Goal: Find specific page/section: Find specific page/section

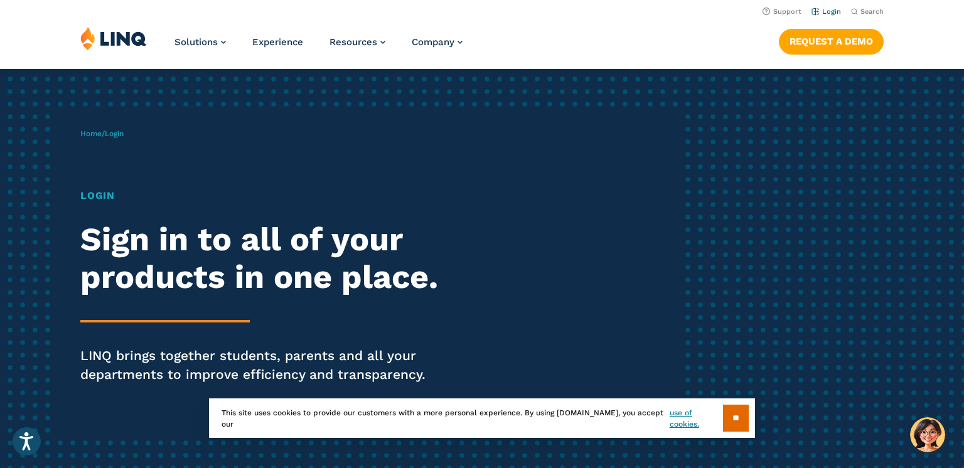
click at [833, 12] on link "Login" at bounding box center [825, 12] width 29 height 8
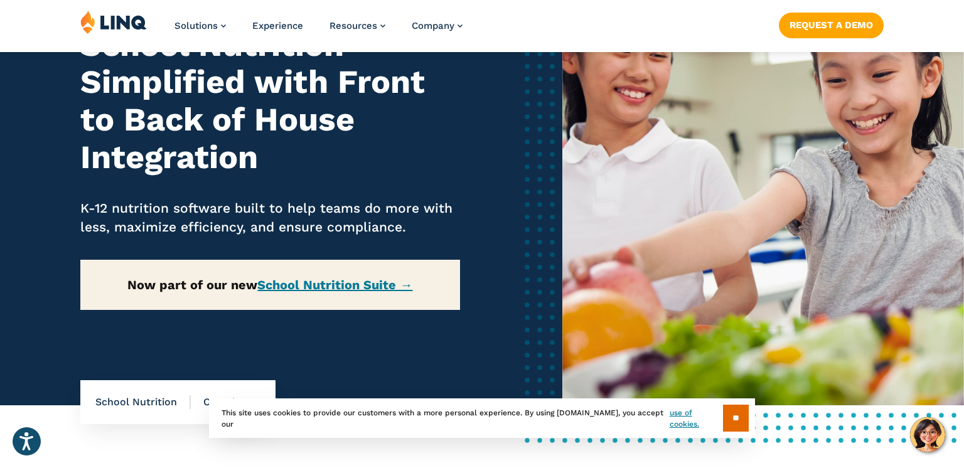
scroll to position [151, 0]
